Goal: Task Accomplishment & Management: Complete application form

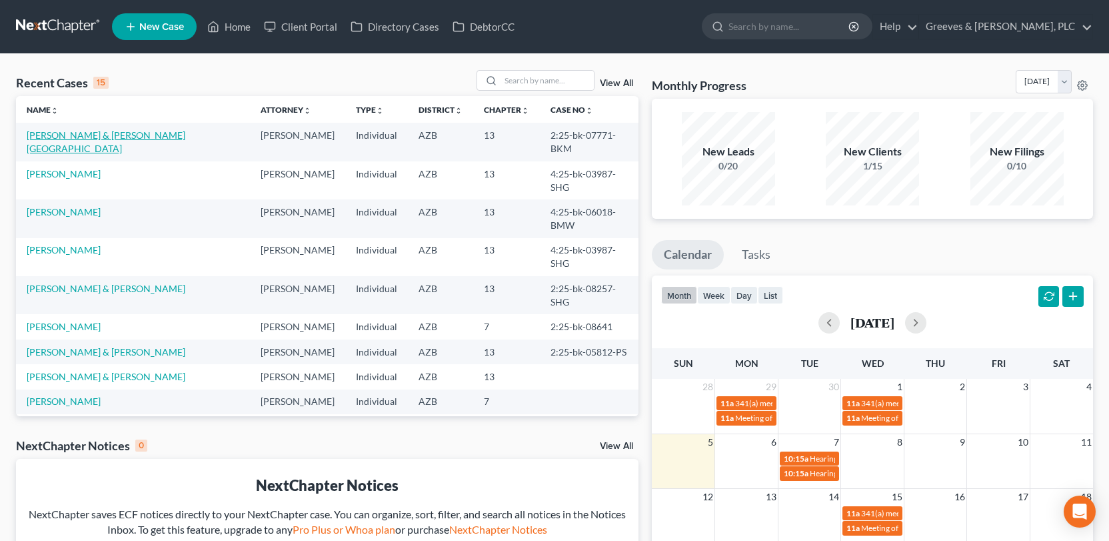
click at [159, 131] on link "[PERSON_NAME] & [PERSON_NAME][GEOGRAPHIC_DATA]" at bounding box center [106, 141] width 159 height 25
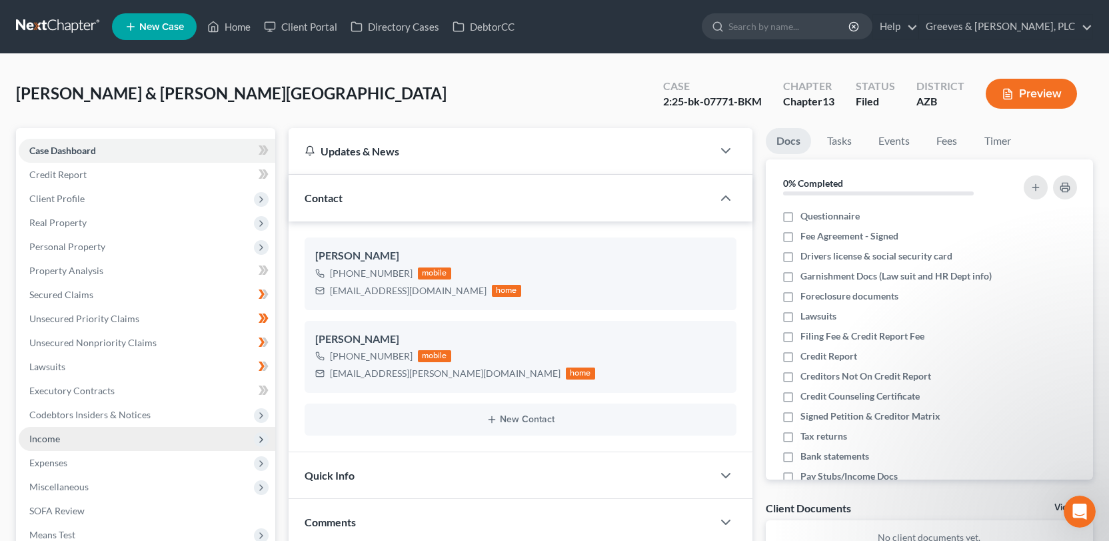
click at [201, 432] on span "Income" at bounding box center [147, 439] width 257 height 24
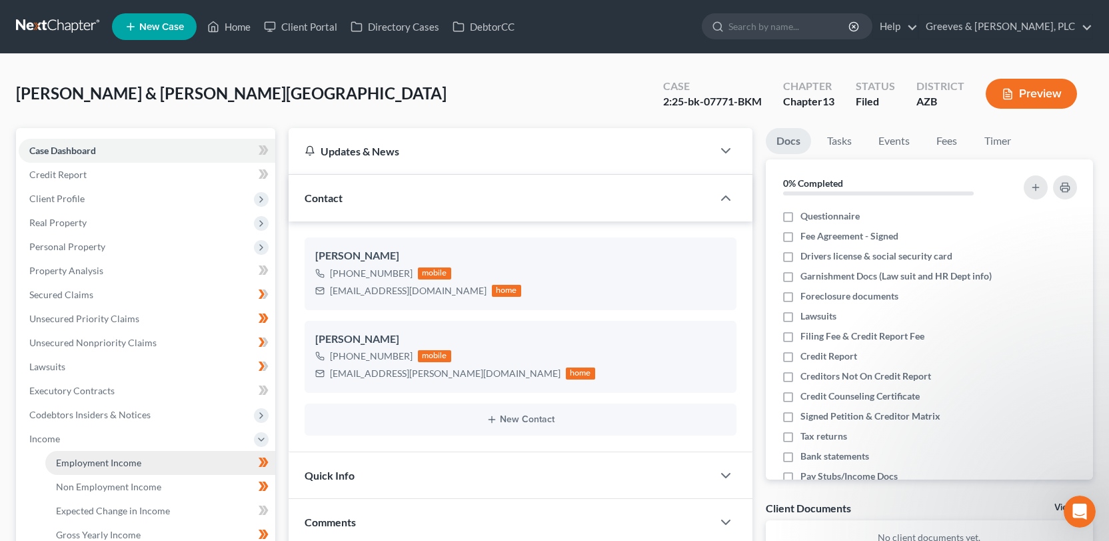
click at [213, 469] on link "Employment Income" at bounding box center [160, 463] width 230 height 24
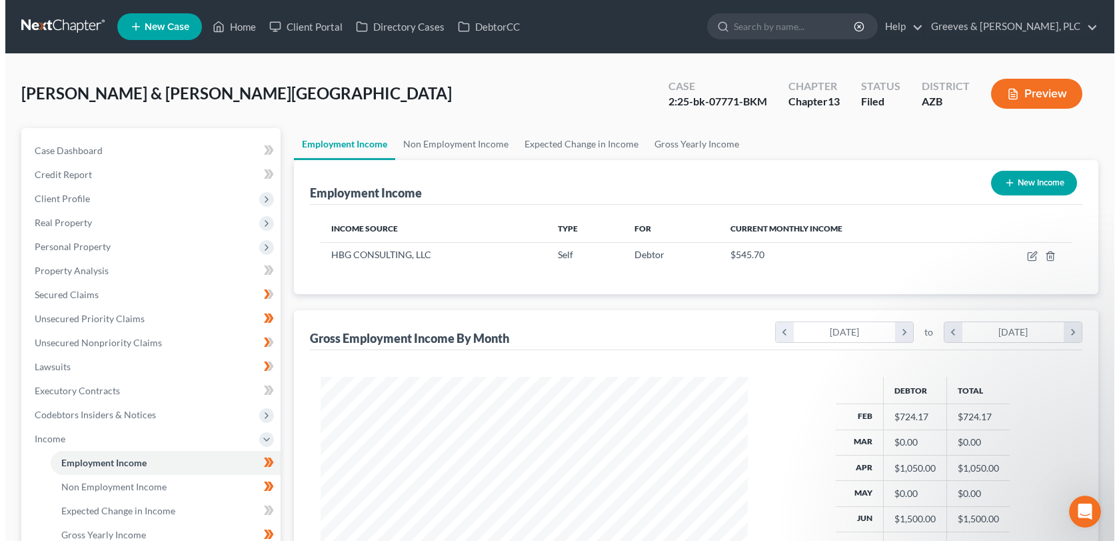
scroll to position [239, 454]
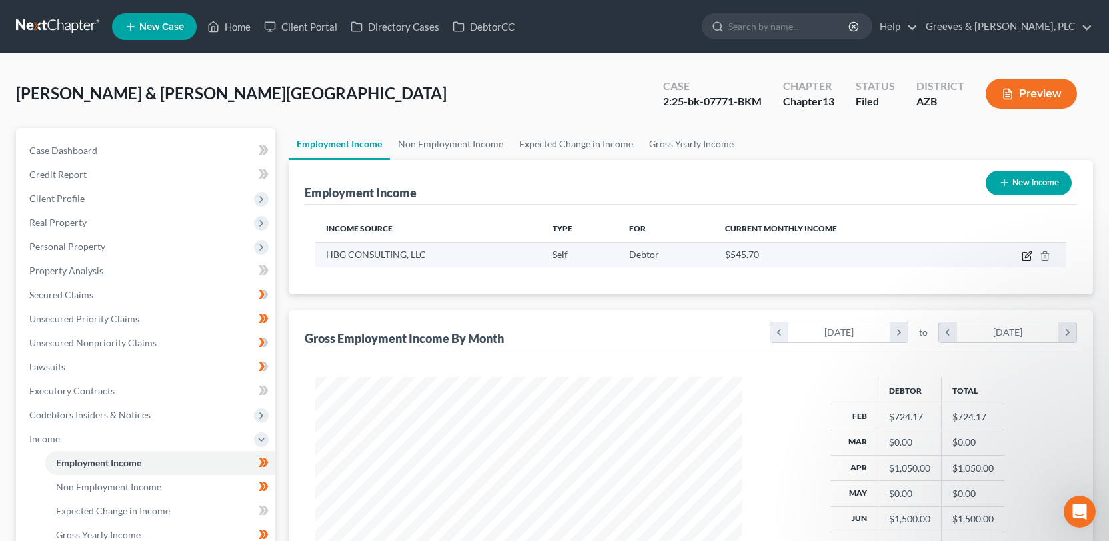
click at [1027, 258] on icon "button" at bounding box center [1027, 256] width 11 height 11
select select "1"
select select "3"
select select "0"
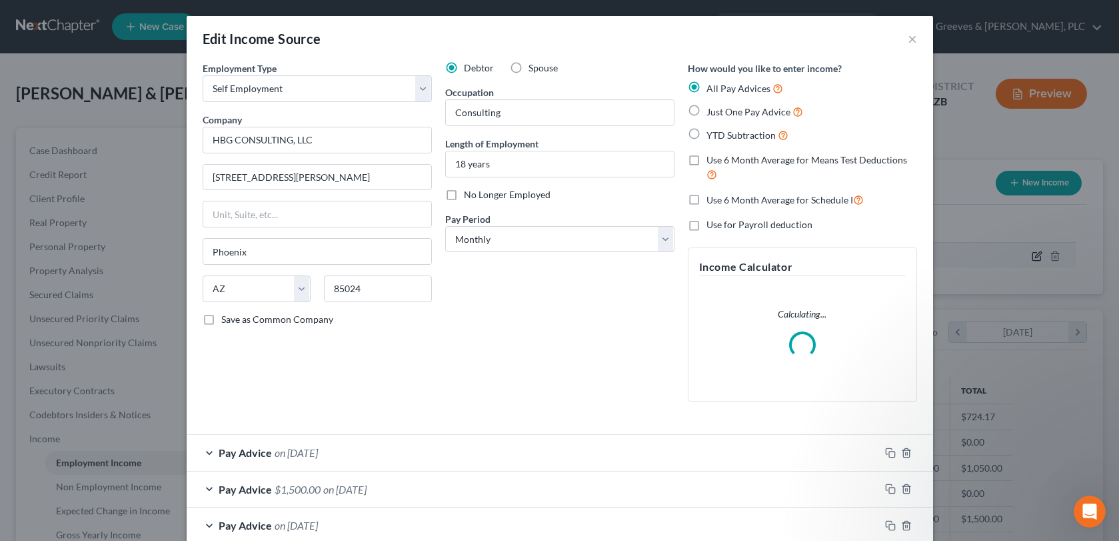
scroll to position [239, 459]
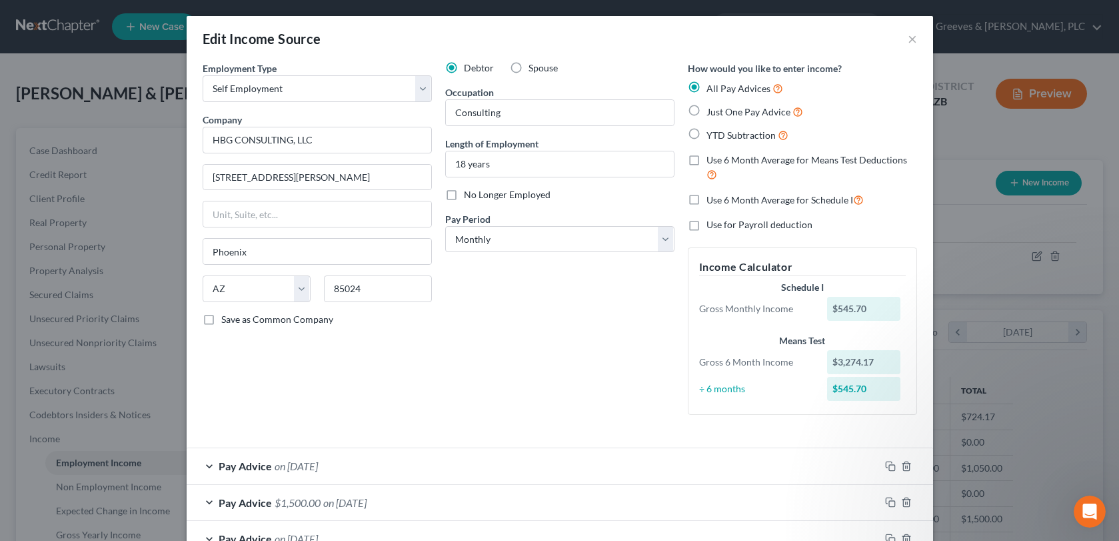
click at [663, 429] on div "Employment Type * Select Full or [DEMOGRAPHIC_DATA] Employment Self Employment …" at bounding box center [560, 248] width 728 height 375
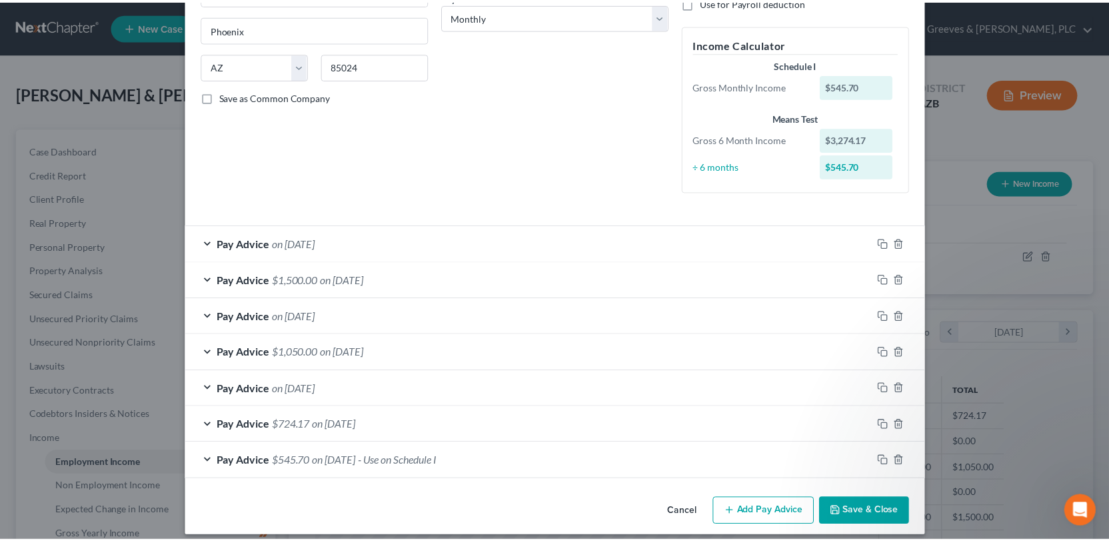
scroll to position [234, 0]
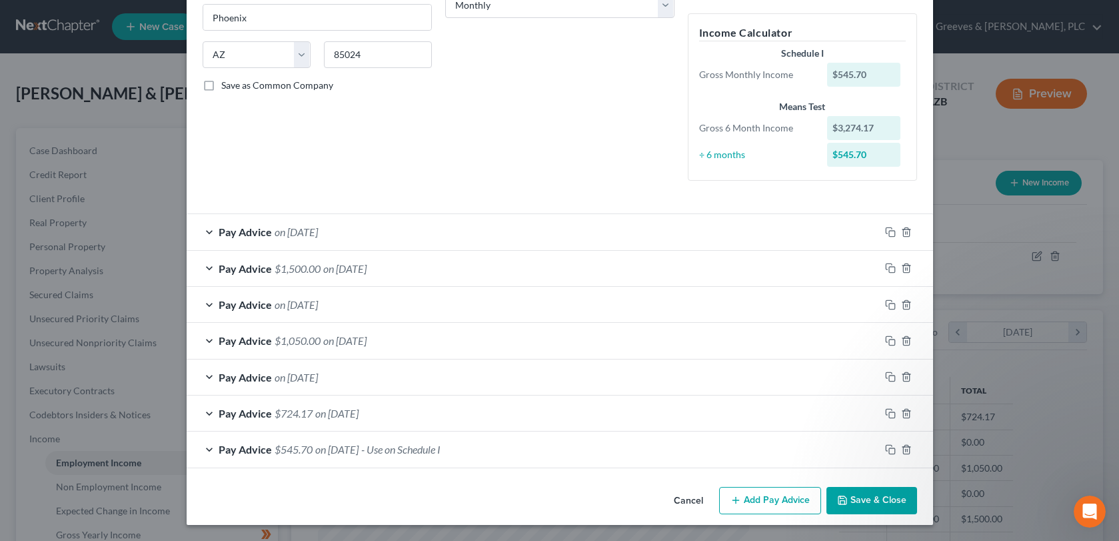
click at [623, 143] on div "Debtor Spouse Occupation Consulting Length of Employment 18 years No Longer Emp…" at bounding box center [560, 9] width 243 height 364
click at [694, 507] on button "Cancel" at bounding box center [688, 501] width 51 height 27
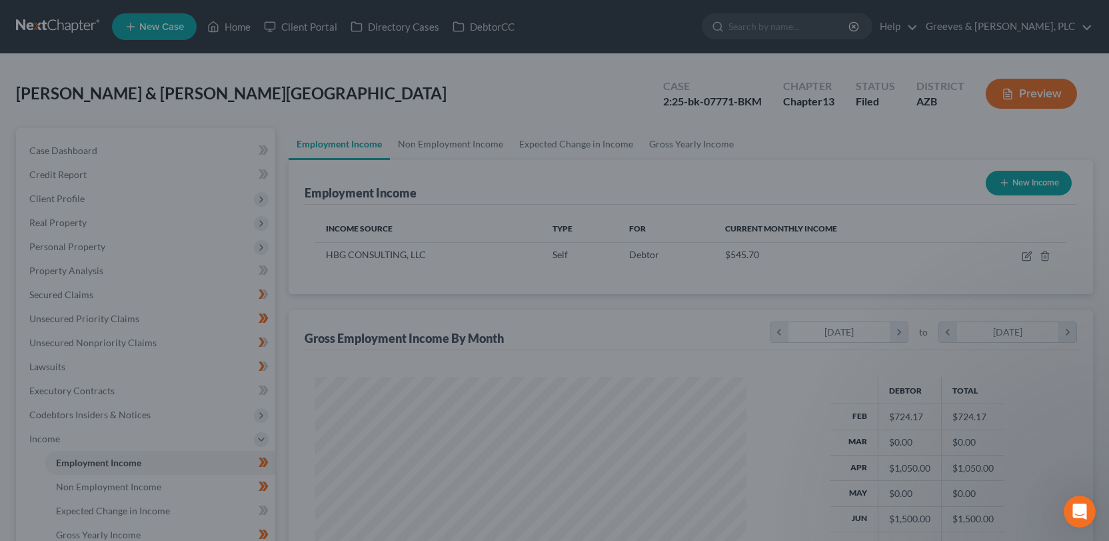
scroll to position [666229, 666013]
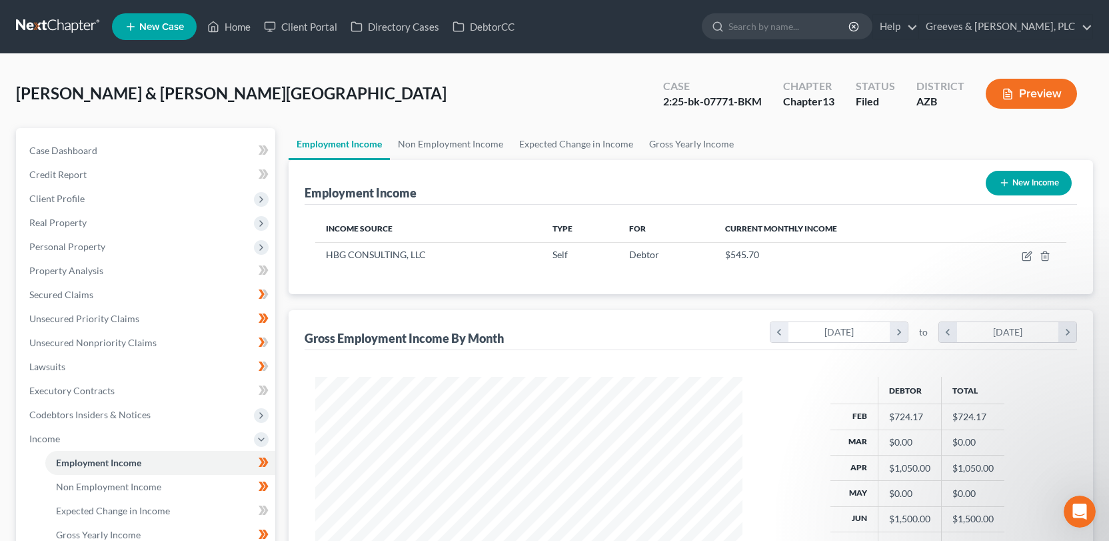
click at [950, 146] on ul "Employment Income Non Employment Income Expected Change in Income Gross Yearly …" at bounding box center [691, 144] width 804 height 32
click at [157, 256] on span "Personal Property" at bounding box center [147, 247] width 257 height 24
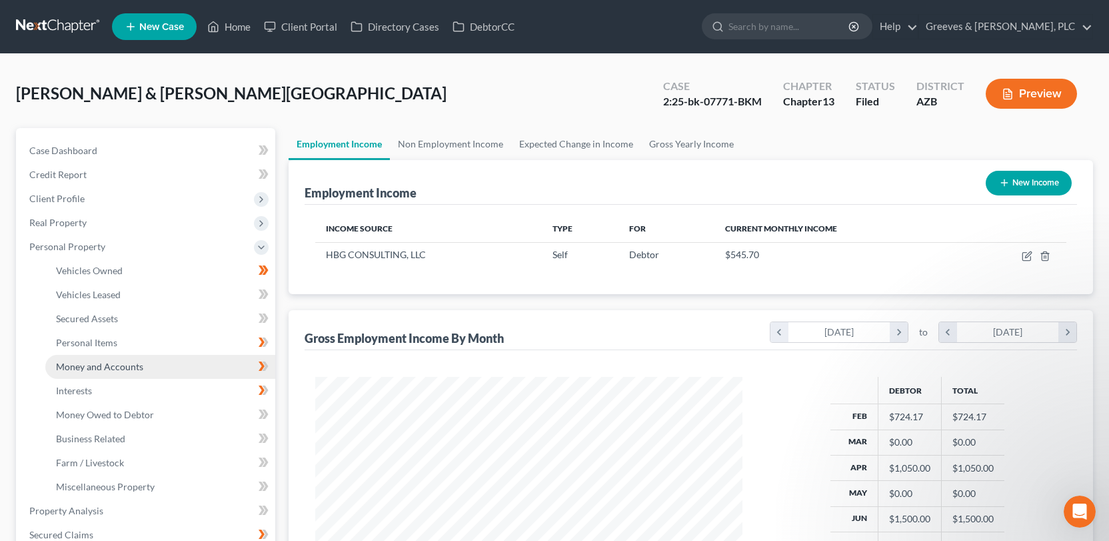
click at [201, 372] on link "Money and Accounts" at bounding box center [160, 367] width 230 height 24
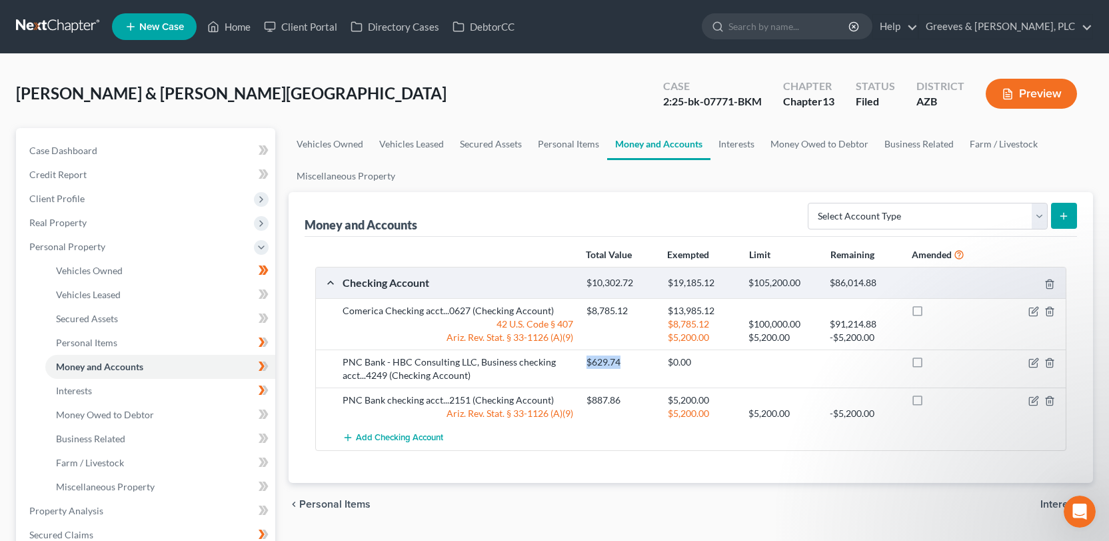
drag, startPoint x: 581, startPoint y: 367, endPoint x: 623, endPoint y: 365, distance: 42.0
click at [623, 365] on div "$629.74" at bounding box center [620, 361] width 81 height 13
click at [625, 323] on div at bounding box center [620, 323] width 81 height 13
drag, startPoint x: 656, startPoint y: 104, endPoint x: 763, endPoint y: 104, distance: 107.3
click at [763, 104] on div "Case 2:25-bk-07771-BKM" at bounding box center [712, 94] width 120 height 39
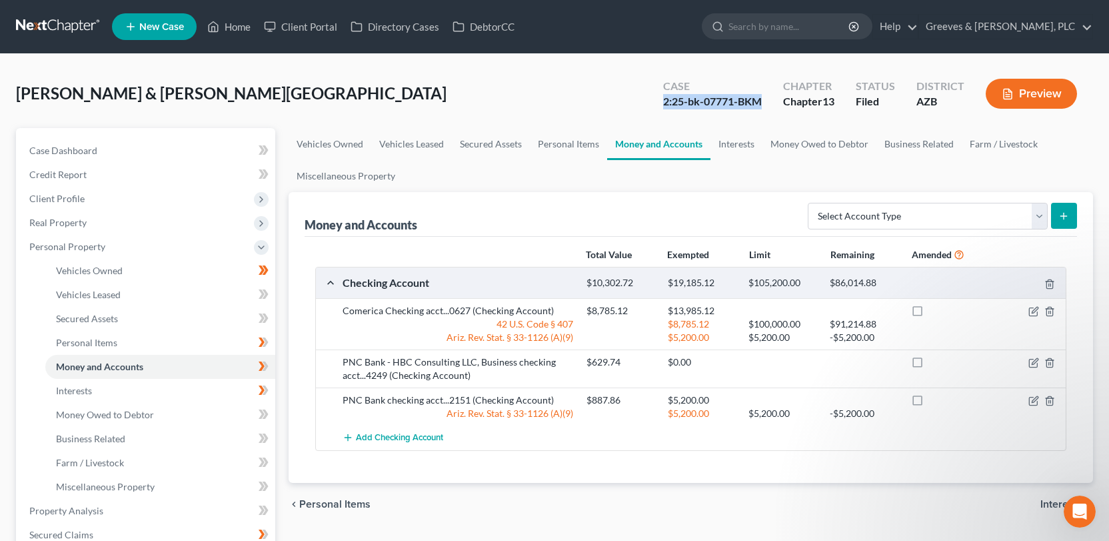
click at [752, 104] on div "2:25-bk-07771-BKM" at bounding box center [712, 101] width 99 height 15
click at [201, 254] on span "Personal Property" at bounding box center [147, 247] width 257 height 24
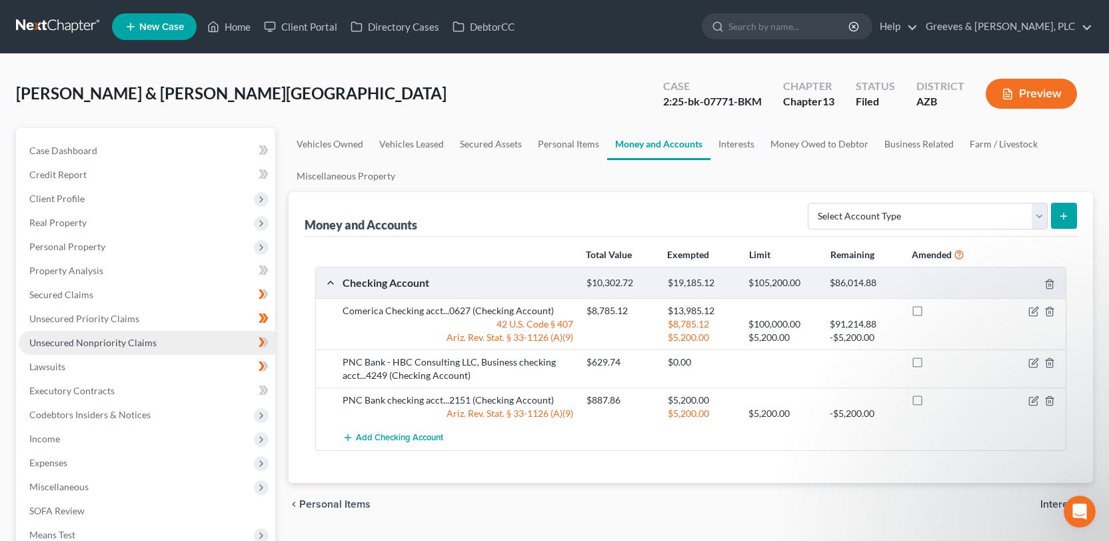
click at [178, 345] on link "Unsecured Nonpriority Claims" at bounding box center [147, 343] width 257 height 24
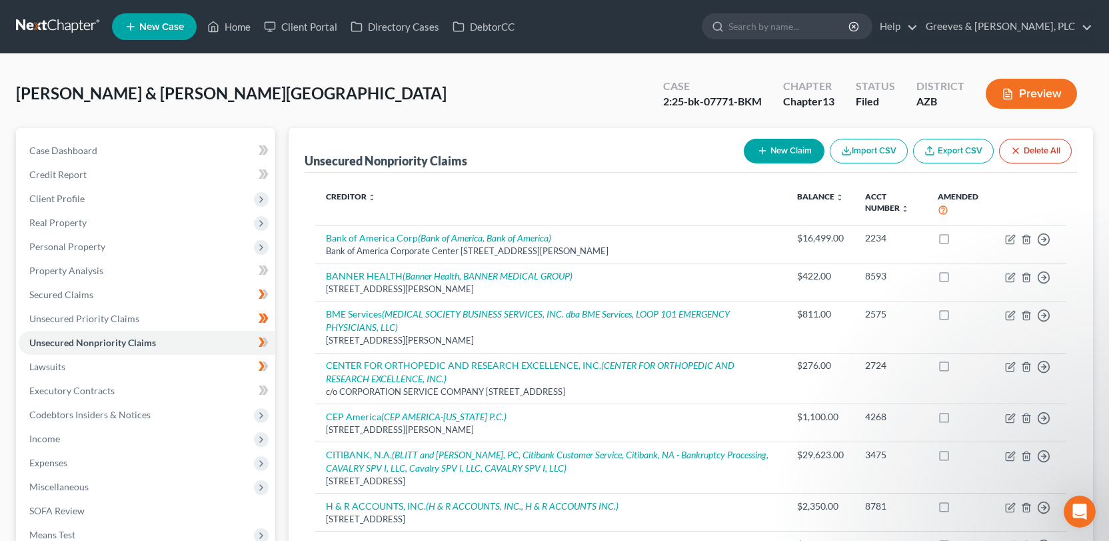
click at [544, 97] on div "[PERSON_NAME] & [PERSON_NAME][GEOGRAPHIC_DATA] Upgraded Case 2:25-bk-07771-BKM …" at bounding box center [554, 99] width 1077 height 58
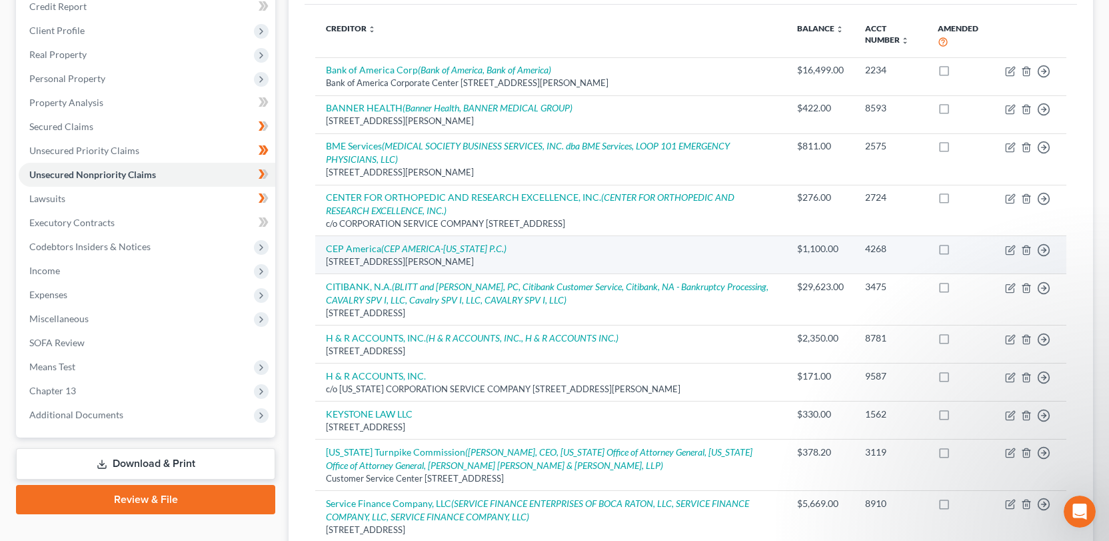
scroll to position [153, 0]
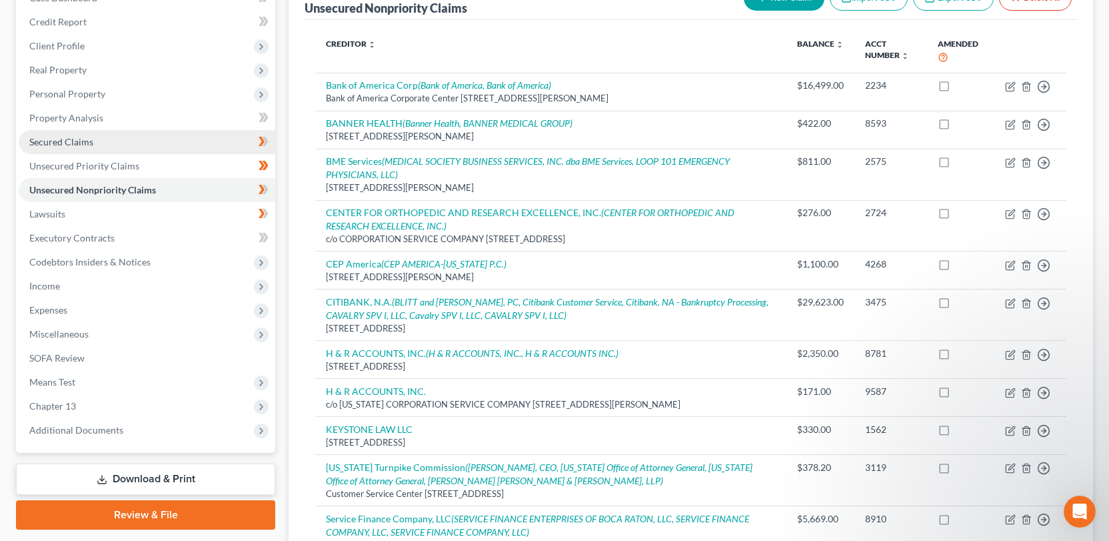
click at [225, 144] on link "Secured Claims" at bounding box center [147, 142] width 257 height 24
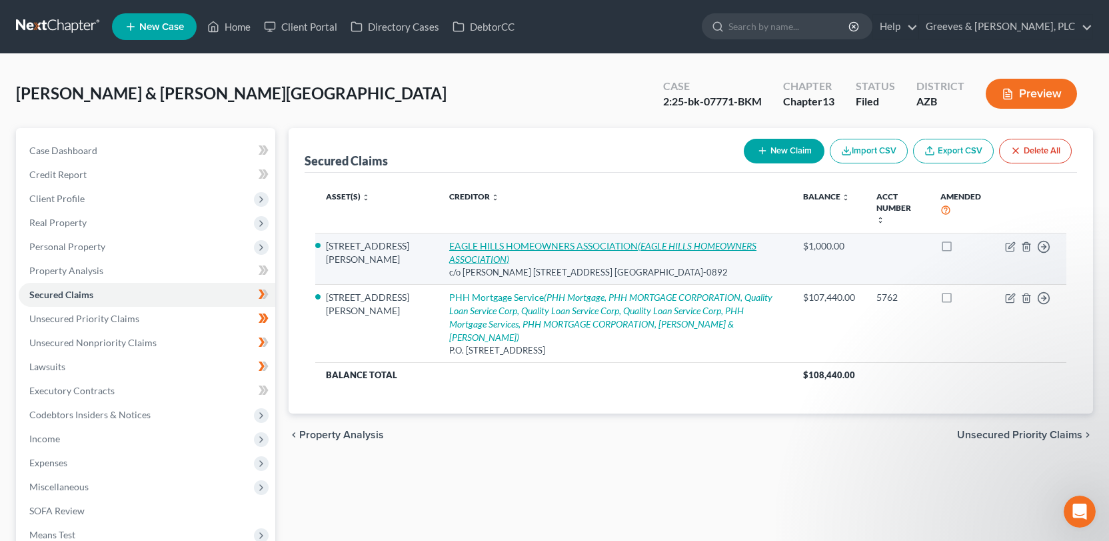
click at [535, 240] on link "EAGLE HILLS HOMEOWNERS ASSOCIATION (EAGLE HILLS HOMEOWNERS ASSOCIATION)" at bounding box center [602, 252] width 307 height 25
select select "3"
select select "4"
select select "0"
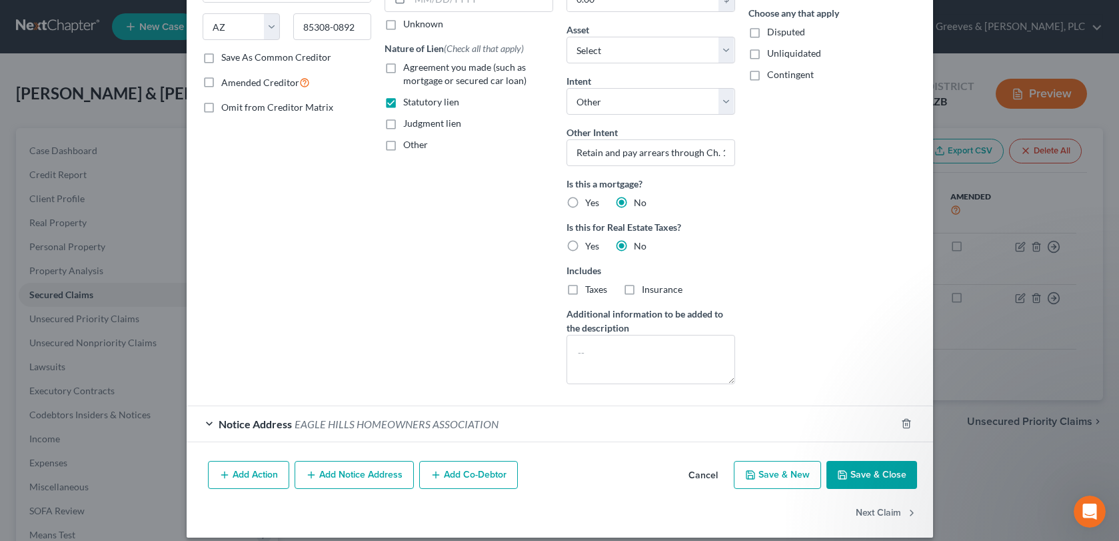
scroll to position [223, 0]
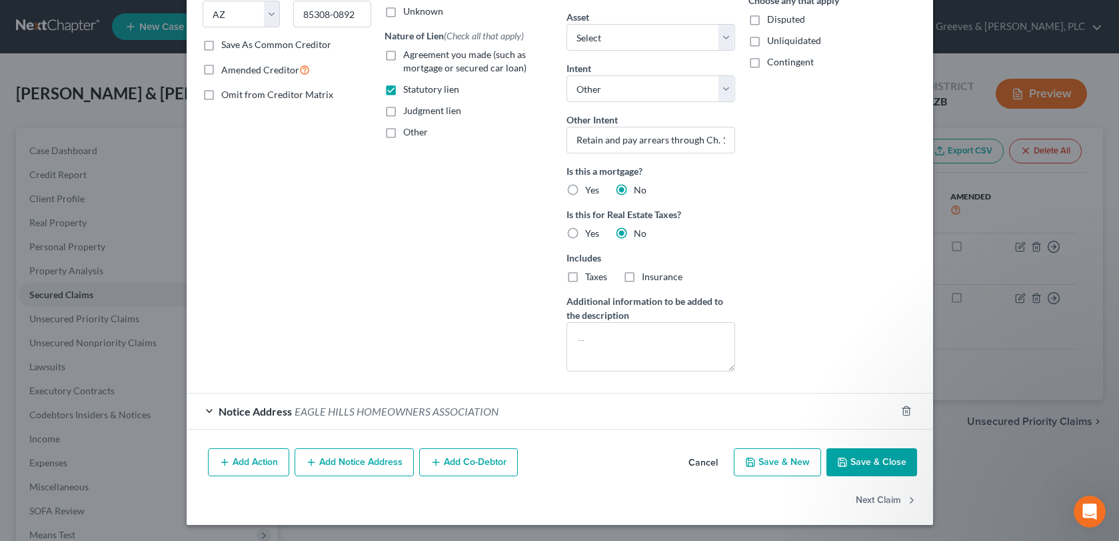
click at [495, 410] on div "Notice Address [GEOGRAPHIC_DATA] HOMEOWNERS ASSOCIATION" at bounding box center [541, 410] width 709 height 35
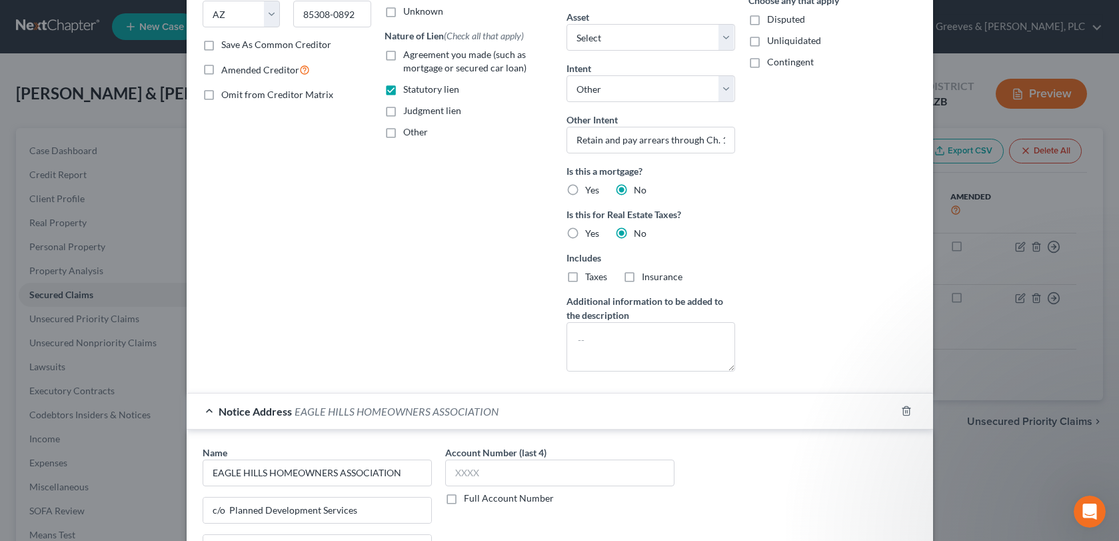
click at [477, 347] on div "Account Number (last 4) Full Account Number Date Incurred Last Payment Date Unk…" at bounding box center [469, 110] width 182 height 544
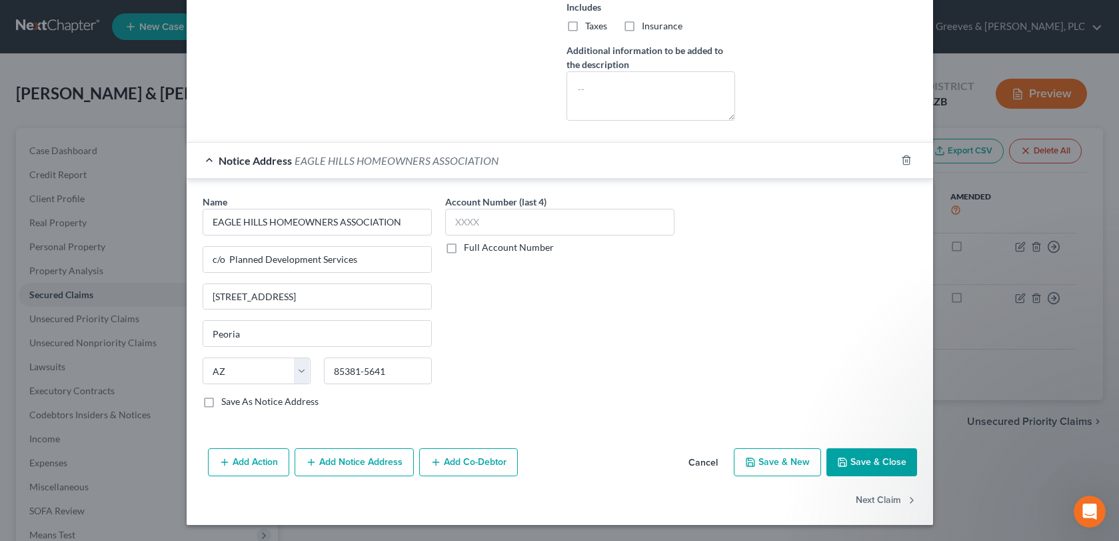
scroll to position [1, 0]
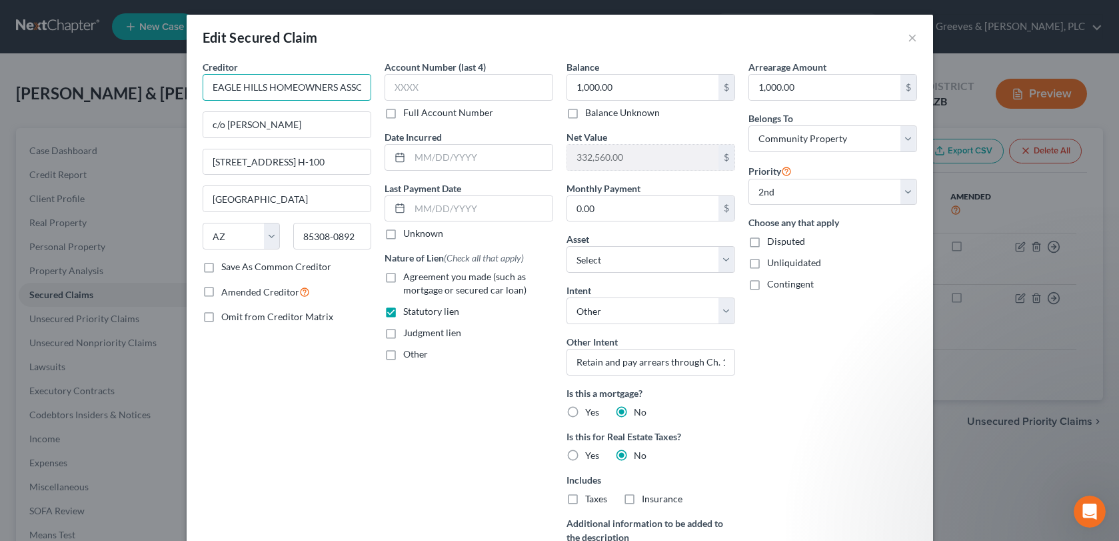
click at [299, 91] on input "EAGLE HILLS HOMEOWNERS ASSOCIATION" at bounding box center [287, 87] width 169 height 27
click at [297, 91] on input "EAGLE HILLS HOMEOWNERS ASSOCIATION" at bounding box center [287, 87] width 169 height 27
click at [292, 88] on input "EAGLE HILLS HOMEOWNERS ASSOCIATION" at bounding box center [287, 87] width 169 height 27
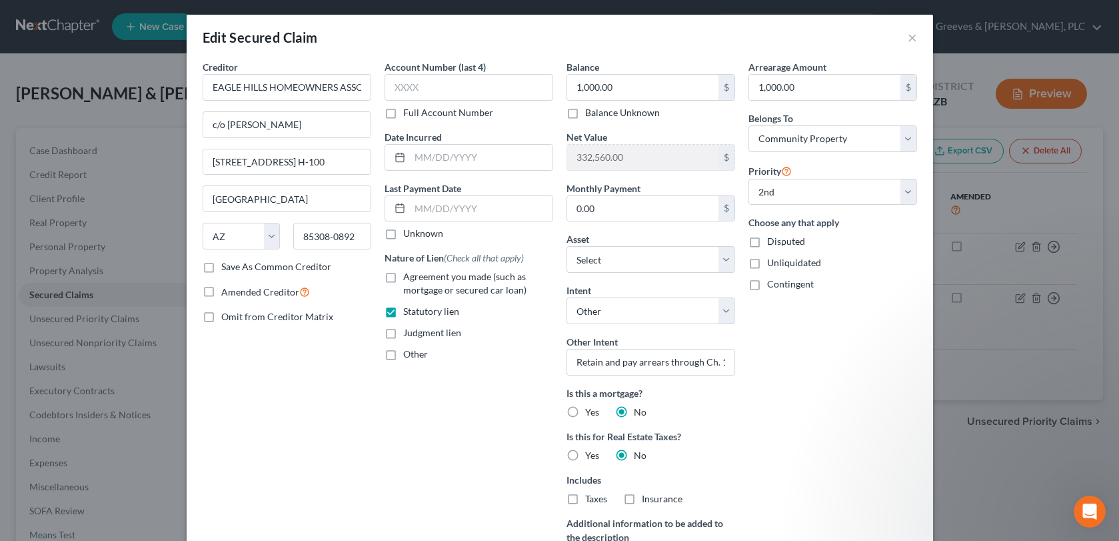
drag, startPoint x: 499, startPoint y: 419, endPoint x: 504, endPoint y: 429, distance: 10.4
click at [502, 417] on div "Account Number (last 4) Full Account Number Date Incurred Last Payment Date Unk…" at bounding box center [469, 332] width 182 height 544
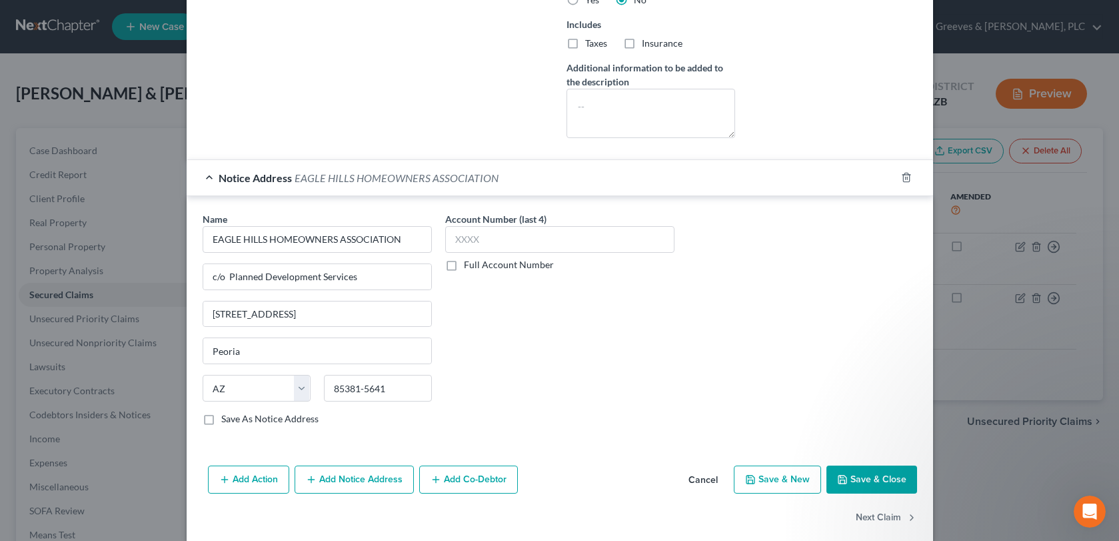
scroll to position [474, 0]
